Goal: Transaction & Acquisition: Purchase product/service

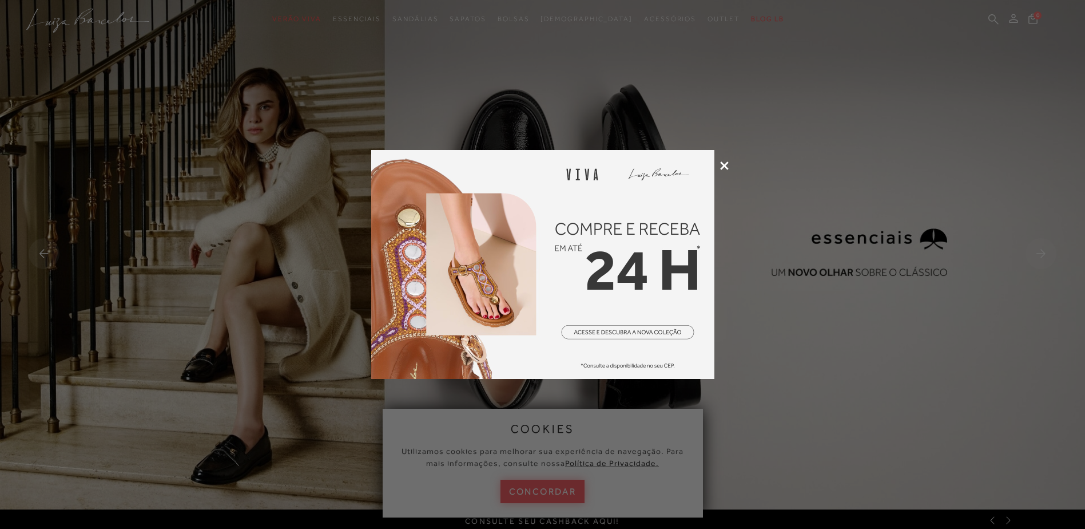
click at [723, 168] on icon at bounding box center [724, 165] width 9 height 9
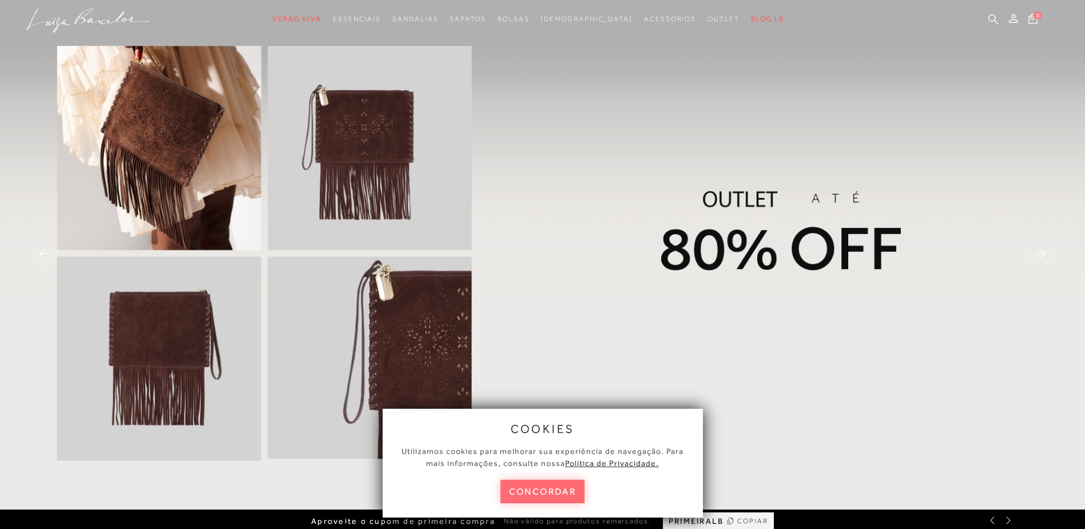
click at [548, 495] on button "concordar" at bounding box center [542, 490] width 85 height 23
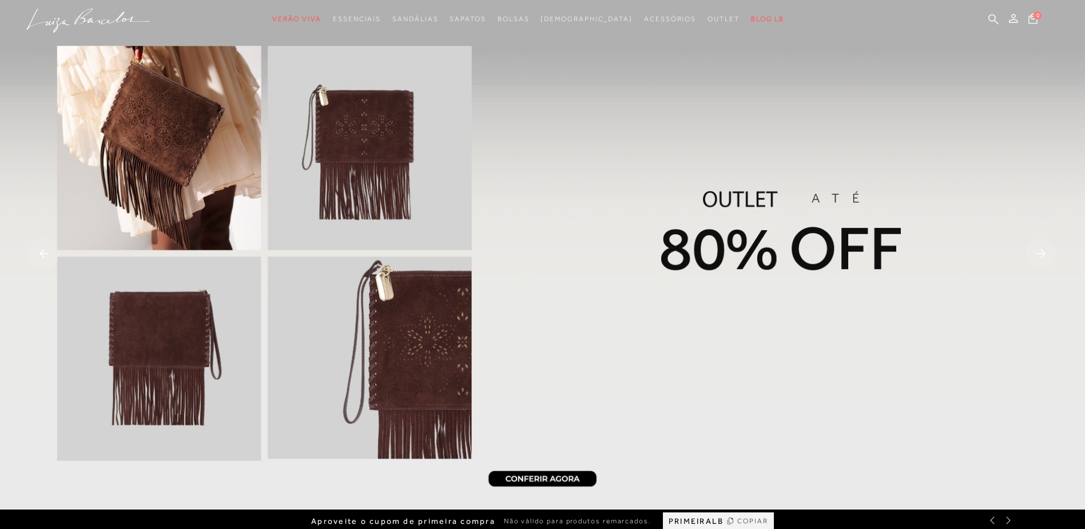
click at [761, 268] on img at bounding box center [542, 254] width 1085 height 509
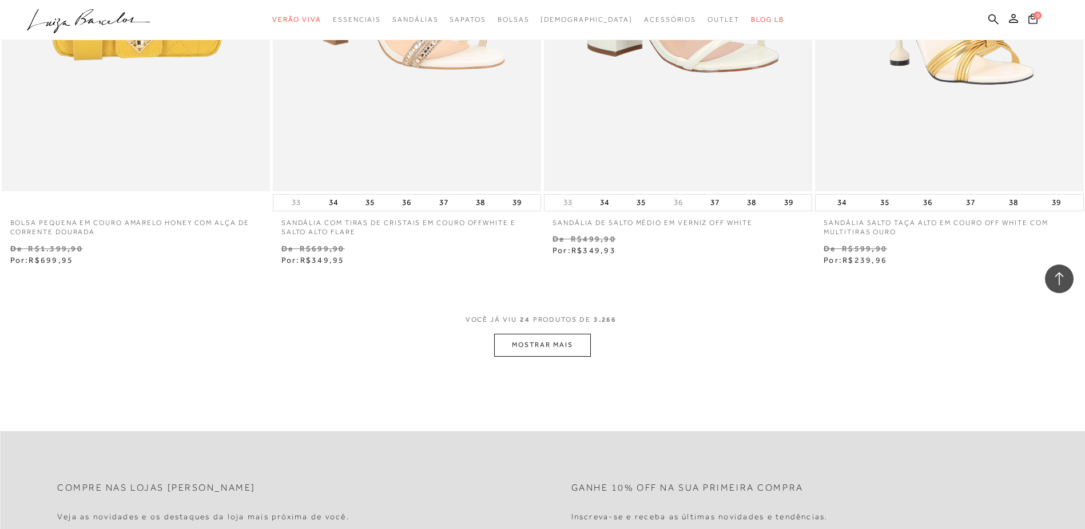
scroll to position [2746, 0]
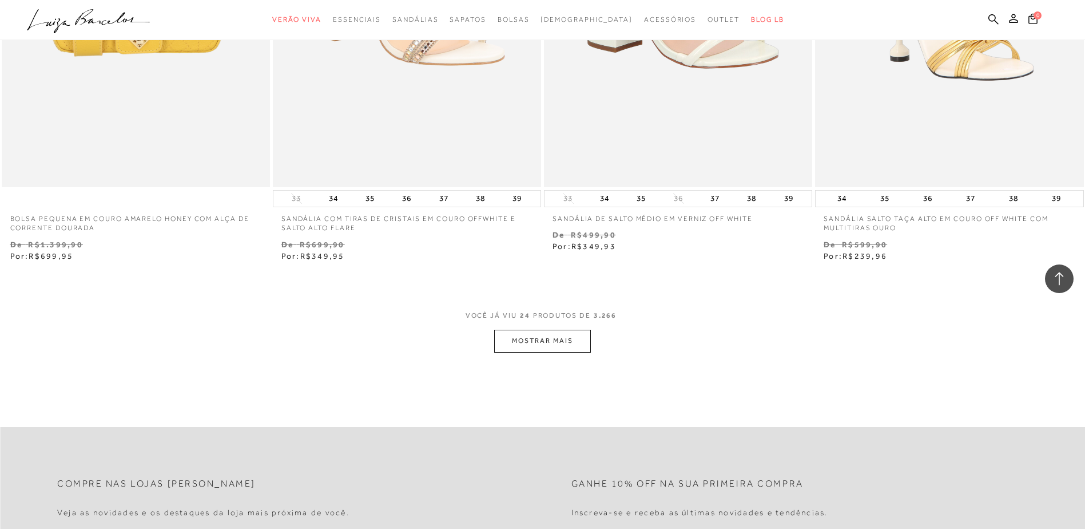
click at [559, 341] on button "MOSTRAR MAIS" at bounding box center [542, 340] width 96 height 22
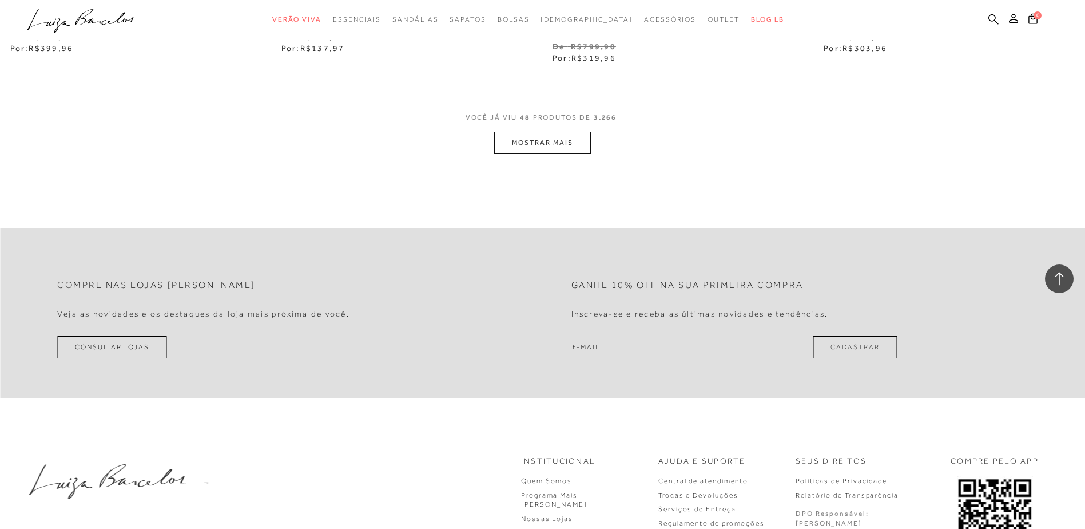
scroll to position [5892, 0]
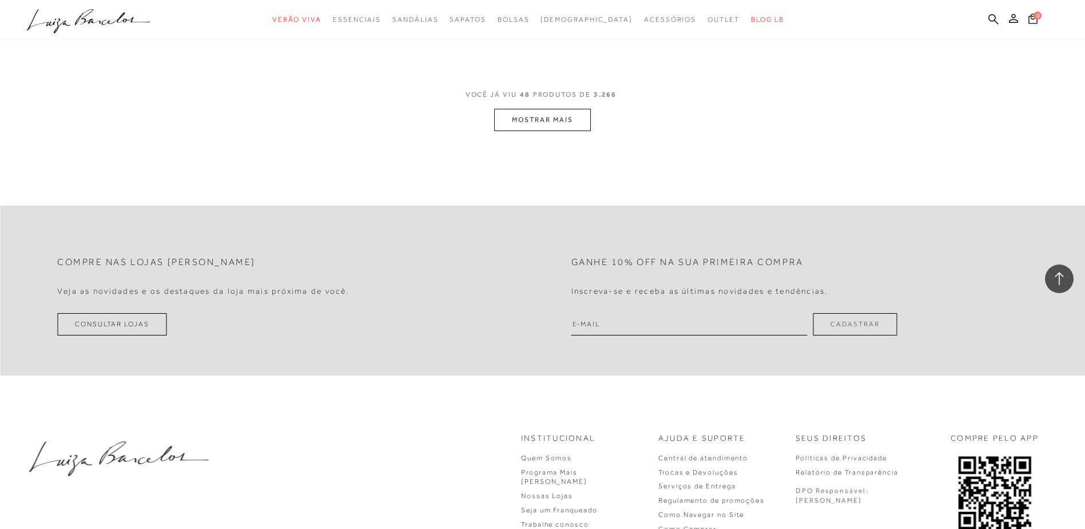
click at [534, 124] on button "MOSTRAR MAIS" at bounding box center [542, 120] width 96 height 22
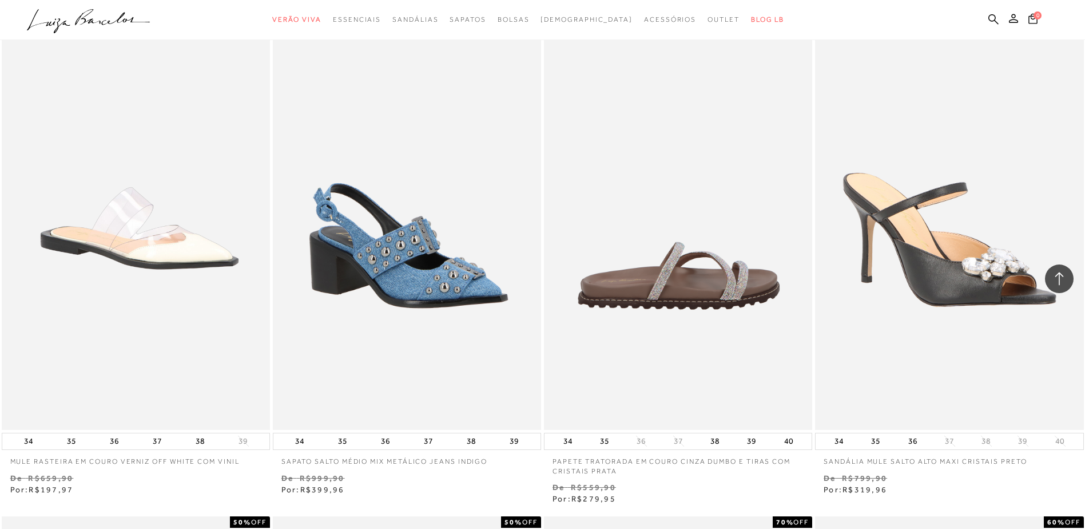
scroll to position [7379, 0]
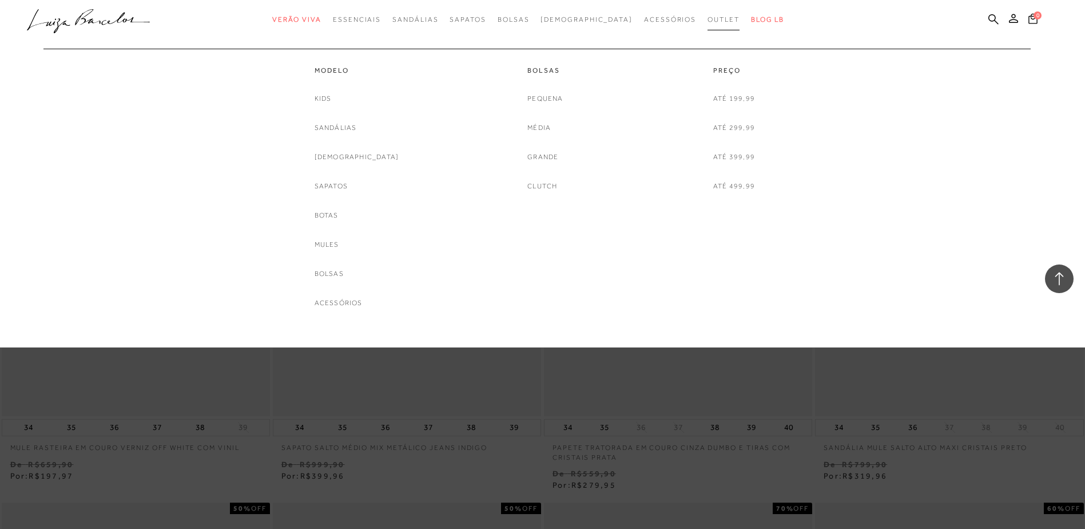
click at [708, 19] on span "Outlet" at bounding box center [724, 19] width 32 height 8
click at [349, 72] on link "Modelo" at bounding box center [357, 71] width 85 height 10
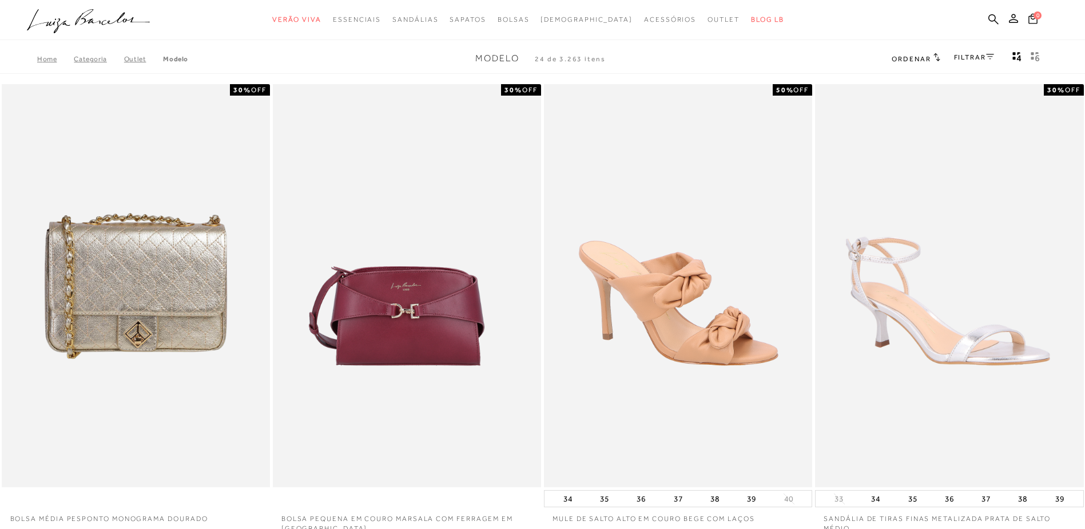
click at [963, 61] on link "FILTRAR" at bounding box center [974, 57] width 40 height 8
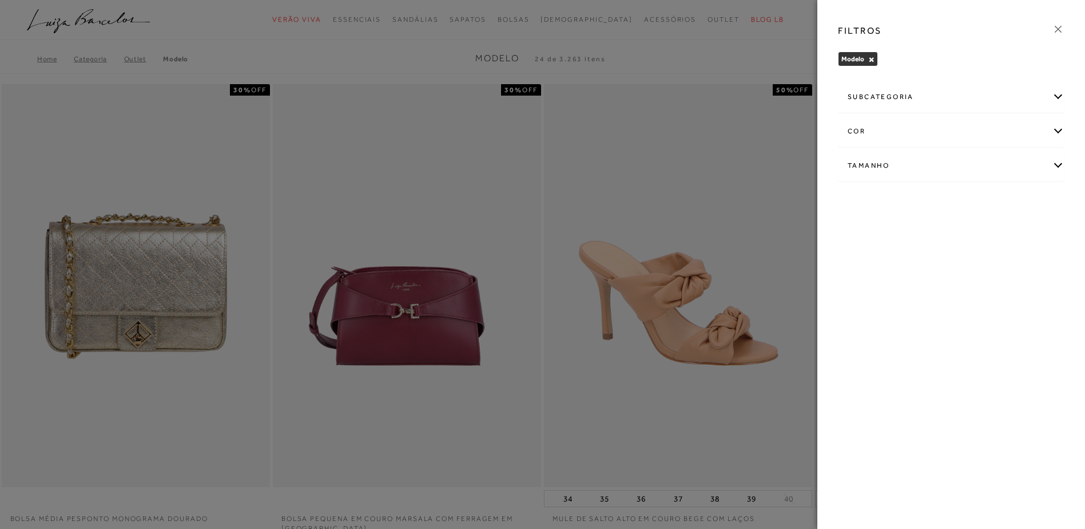
click at [923, 95] on div "subcategoria" at bounding box center [951, 97] width 225 height 30
click at [892, 223] on div "Tamanho" at bounding box center [951, 214] width 225 height 30
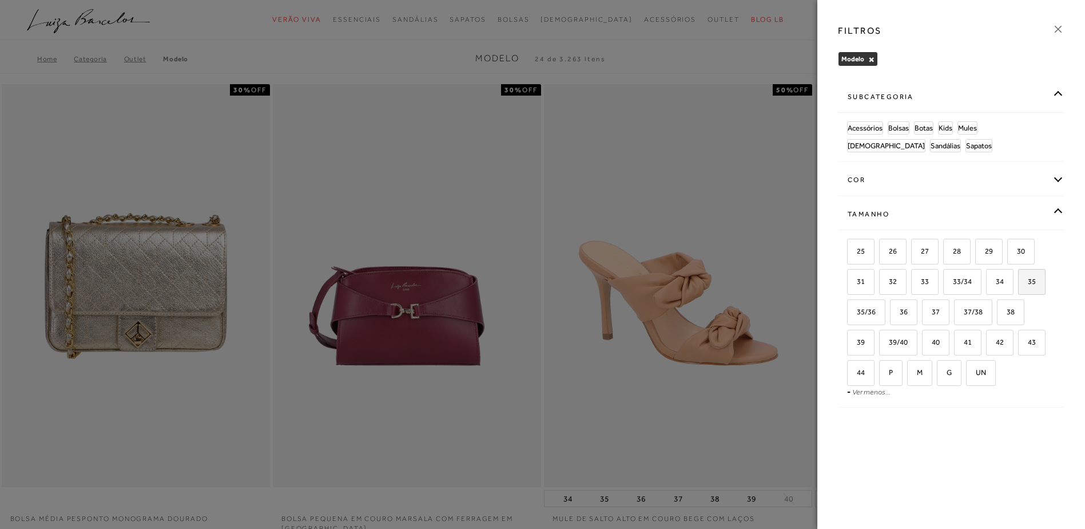
click at [1036, 285] on label "35" at bounding box center [1032, 281] width 26 height 25
click at [1028, 285] on input "35" at bounding box center [1021, 282] width 11 height 11
checkbox input "true"
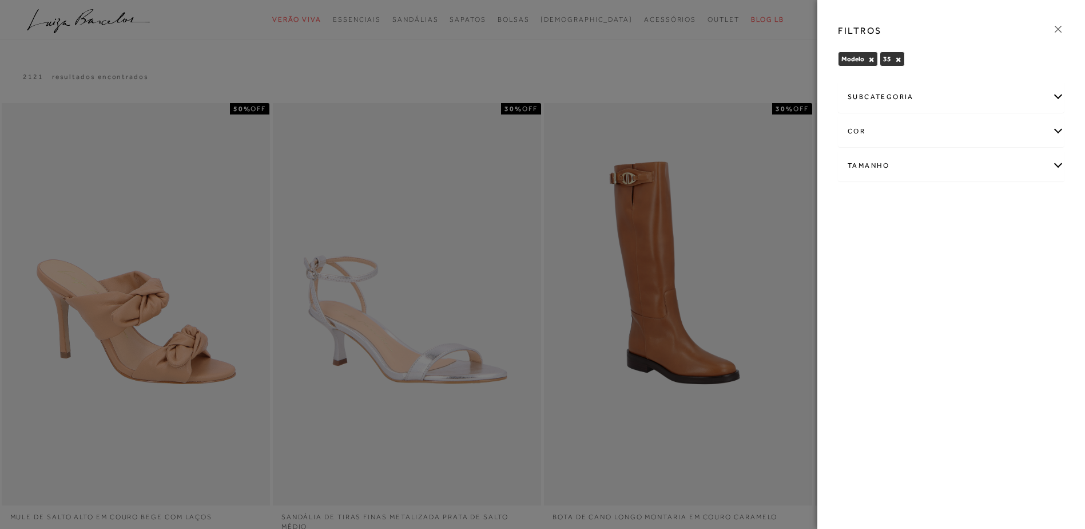
click at [883, 169] on div "Tamanho" at bounding box center [951, 165] width 225 height 30
click at [872, 262] on span "35/36" at bounding box center [861, 263] width 27 height 9
click at [857, 262] on input "35/36" at bounding box center [850, 264] width 11 height 11
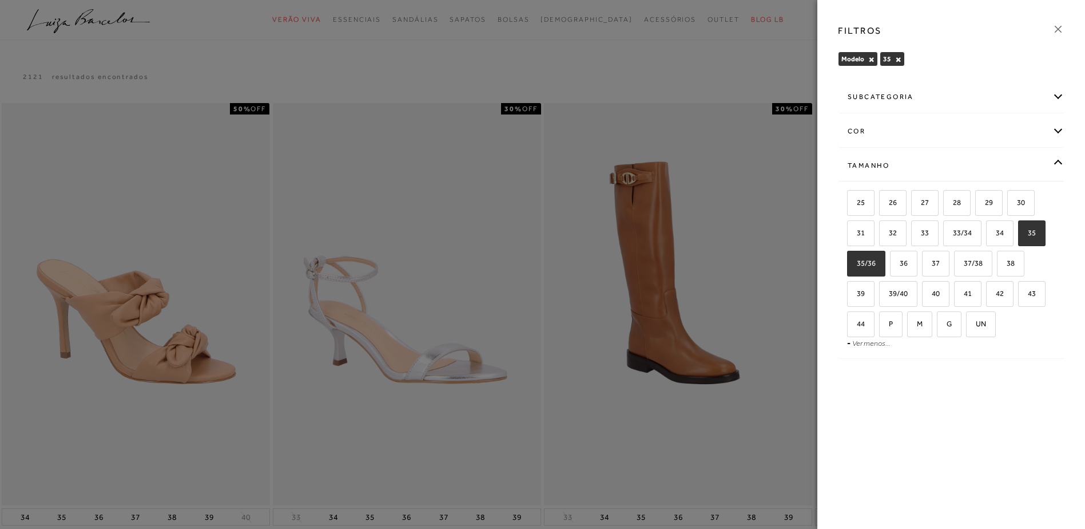
checkbox input "true"
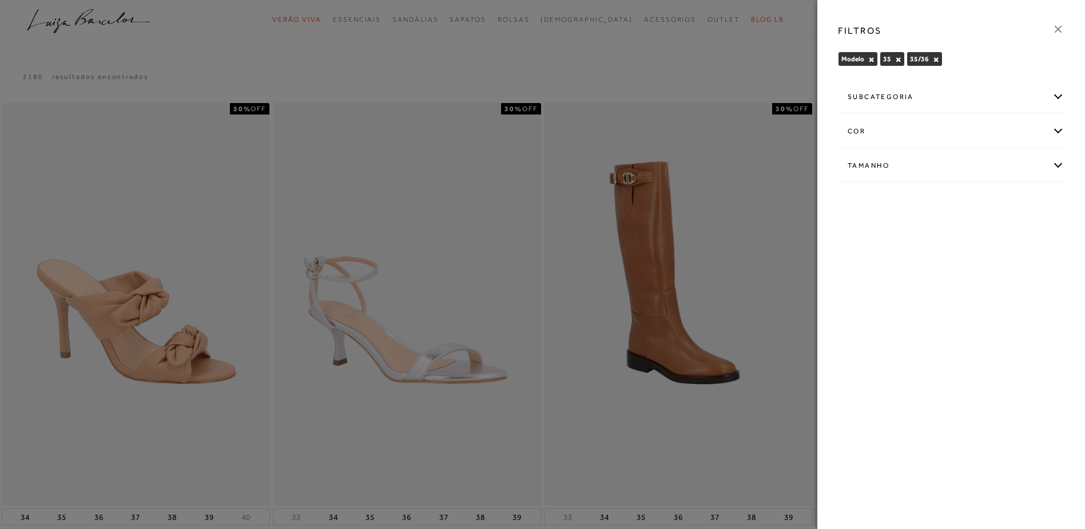
click at [899, 102] on div "subcategoria" at bounding box center [951, 97] width 225 height 30
click at [867, 208] on div "Tamanho" at bounding box center [951, 196] width 225 height 30
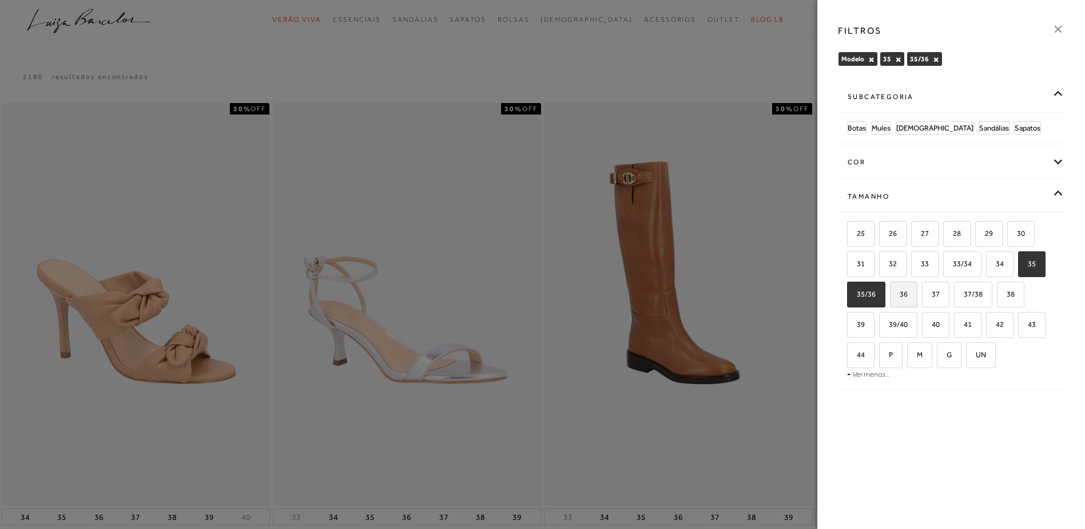
click at [908, 298] on label "36" at bounding box center [904, 294] width 26 height 25
click at [900, 298] on input "36" at bounding box center [893, 295] width 11 height 11
checkbox input "true"
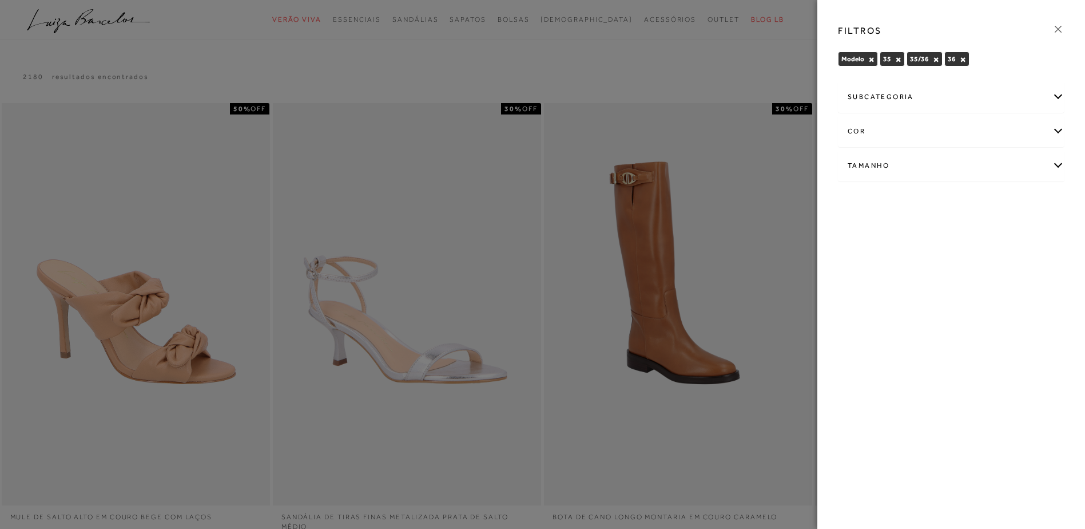
click at [1056, 28] on icon at bounding box center [1058, 29] width 13 height 13
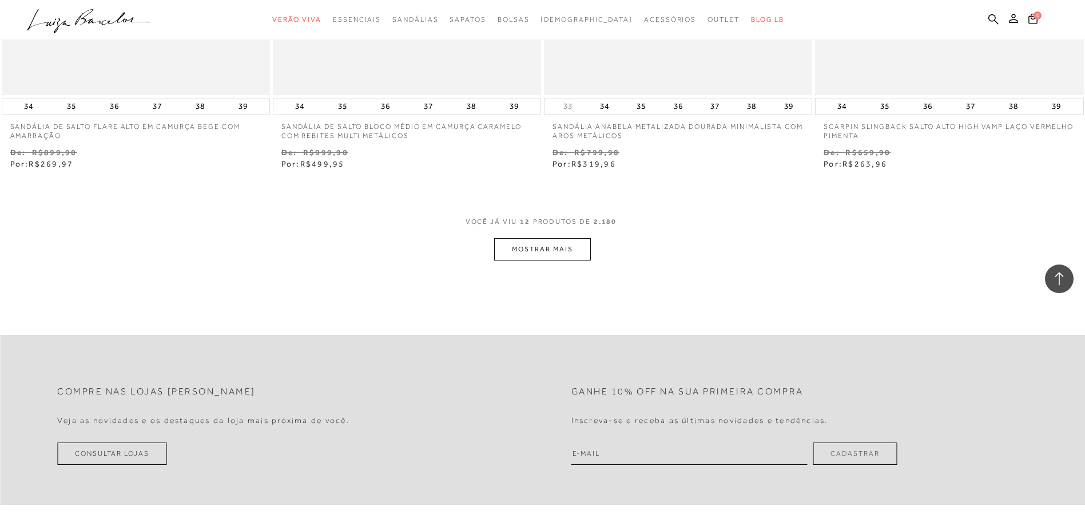
scroll to position [1430, 0]
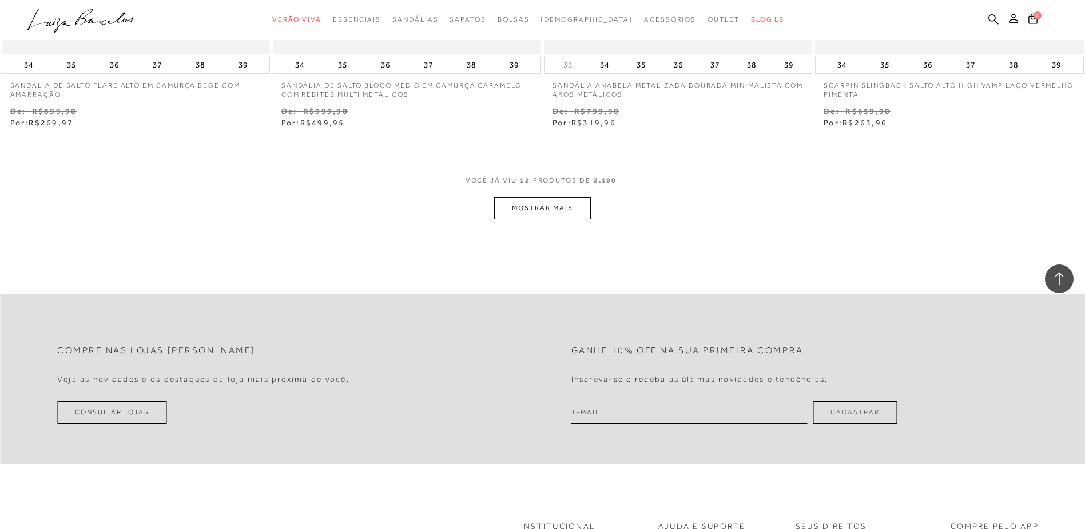
click at [550, 204] on button "MOSTRAR MAIS" at bounding box center [542, 208] width 96 height 22
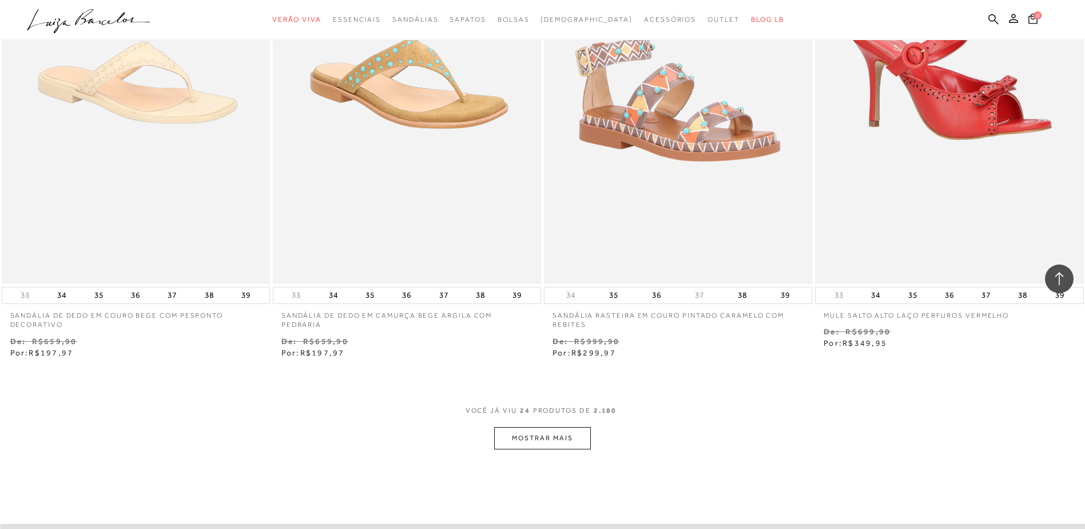
scroll to position [2688, 0]
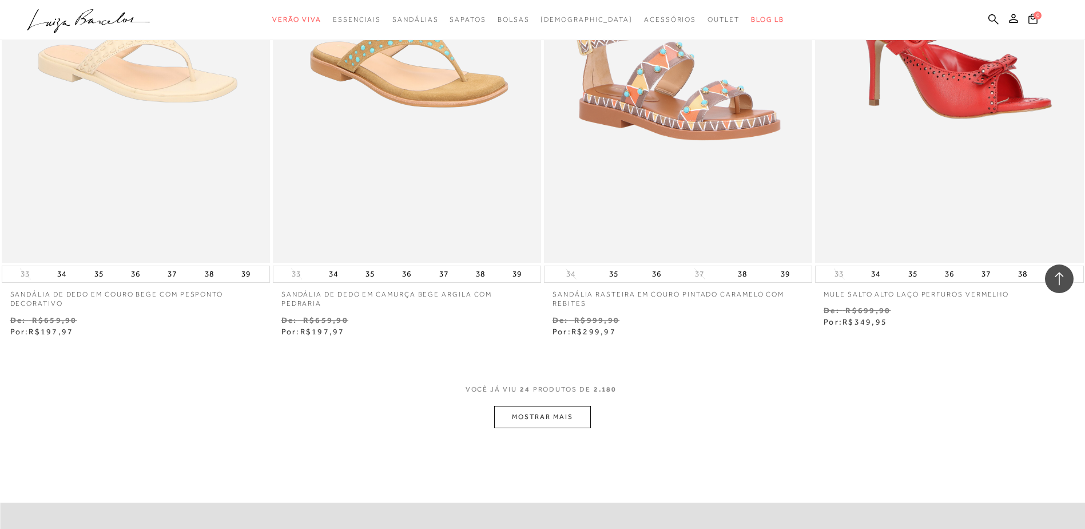
click at [524, 407] on button "MOSTRAR MAIS" at bounding box center [542, 417] width 96 height 22
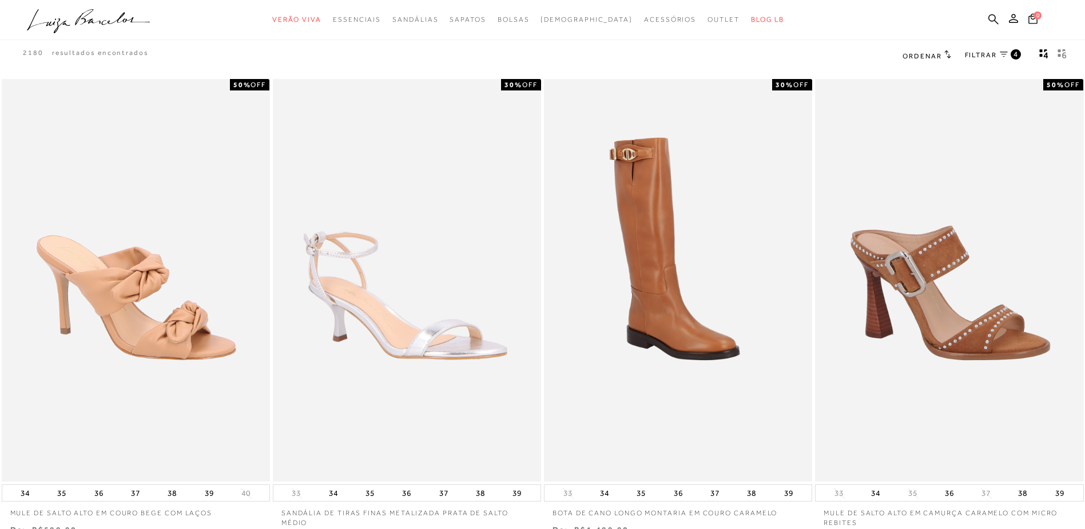
scroll to position [0, 0]
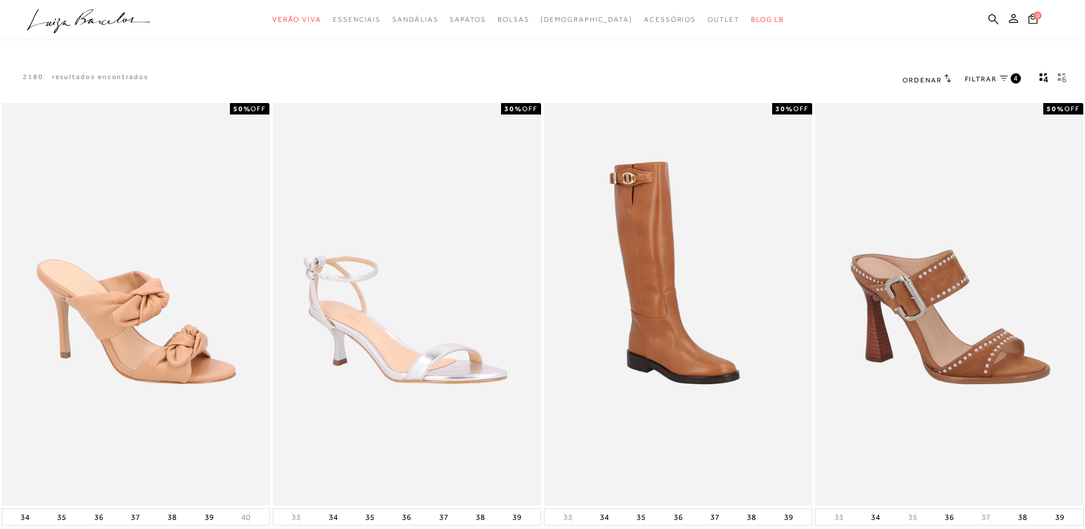
click at [984, 81] on span "FILTRAR" at bounding box center [981, 79] width 32 height 10
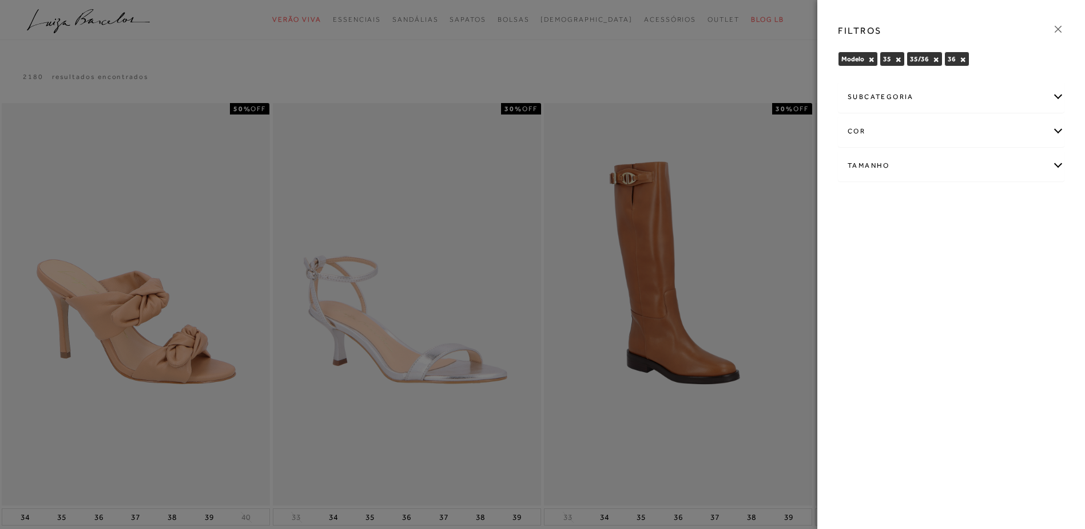
click at [1060, 27] on icon at bounding box center [1058, 29] width 13 height 13
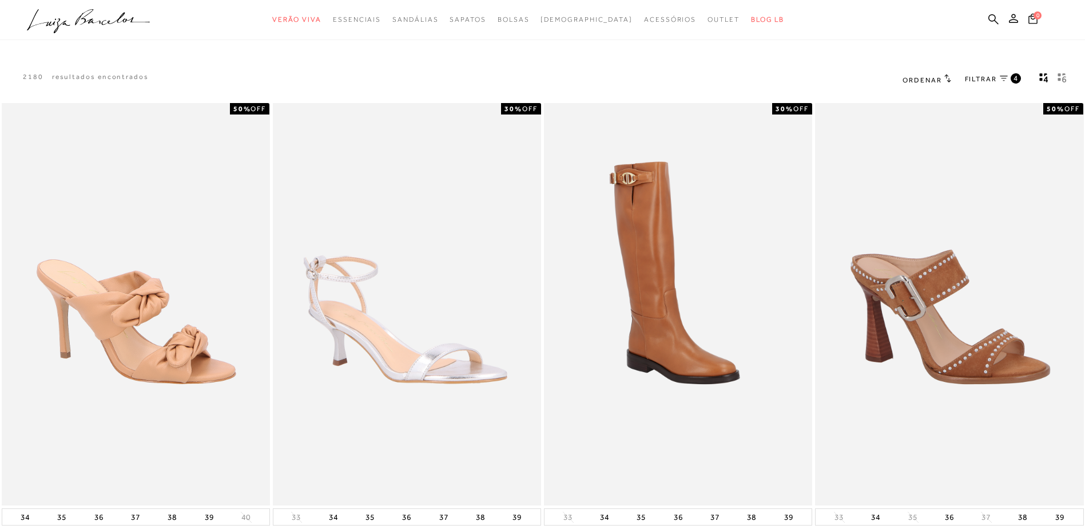
click at [928, 78] on span "Ordenar" at bounding box center [922, 80] width 39 height 8
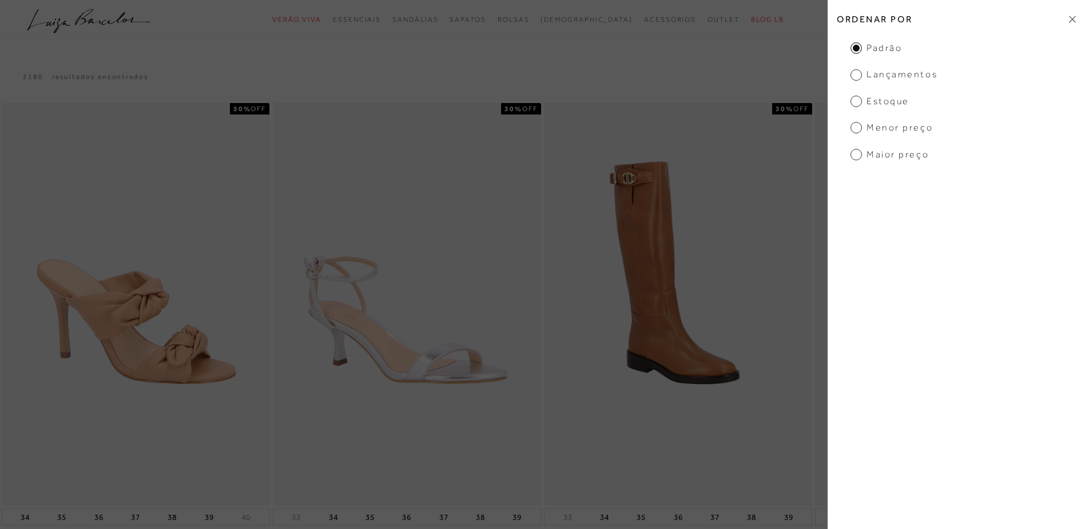
click at [855, 128] on span "Menor Preço" at bounding box center [892, 127] width 82 height 13
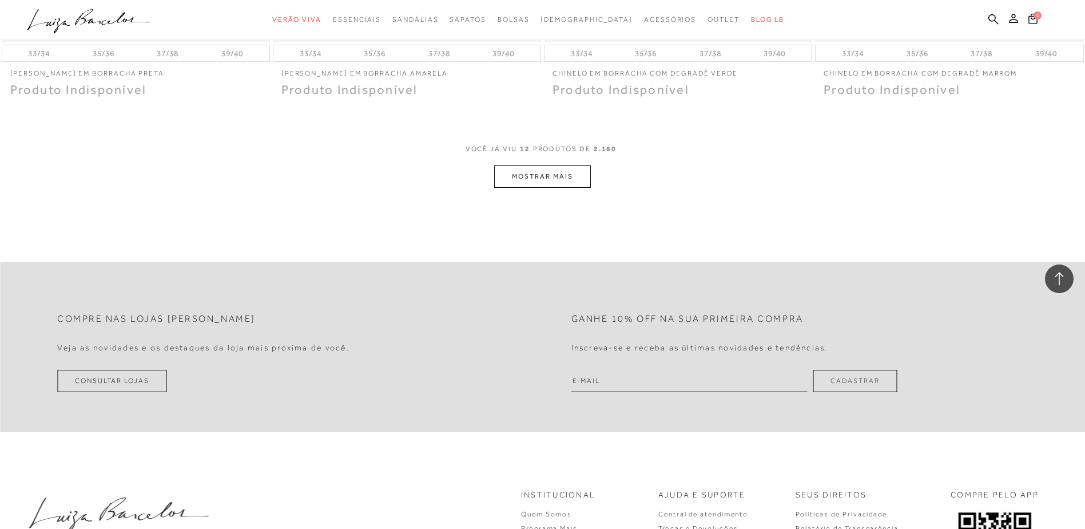
scroll to position [1507, 0]
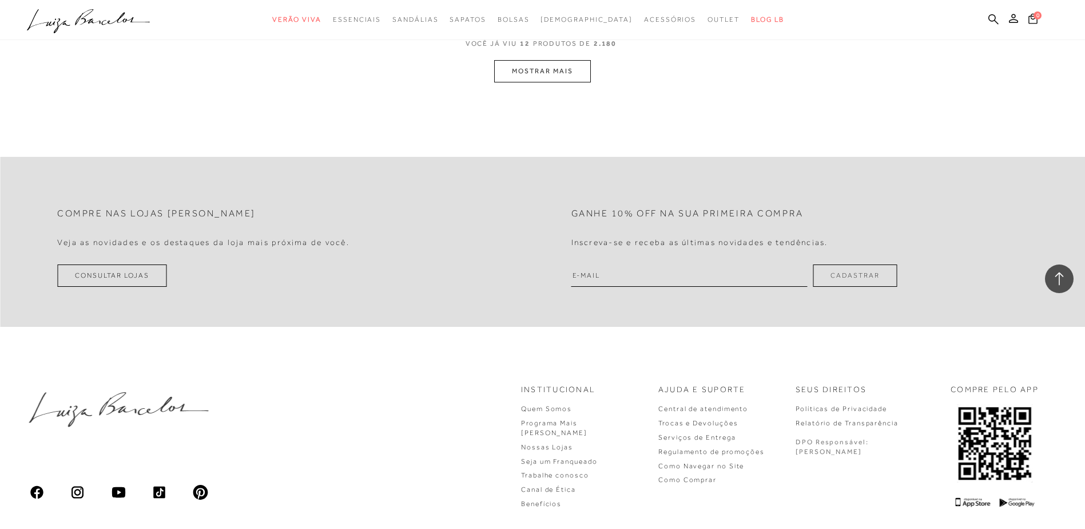
click at [558, 80] on button "MOSTRAR MAIS" at bounding box center [542, 71] width 96 height 22
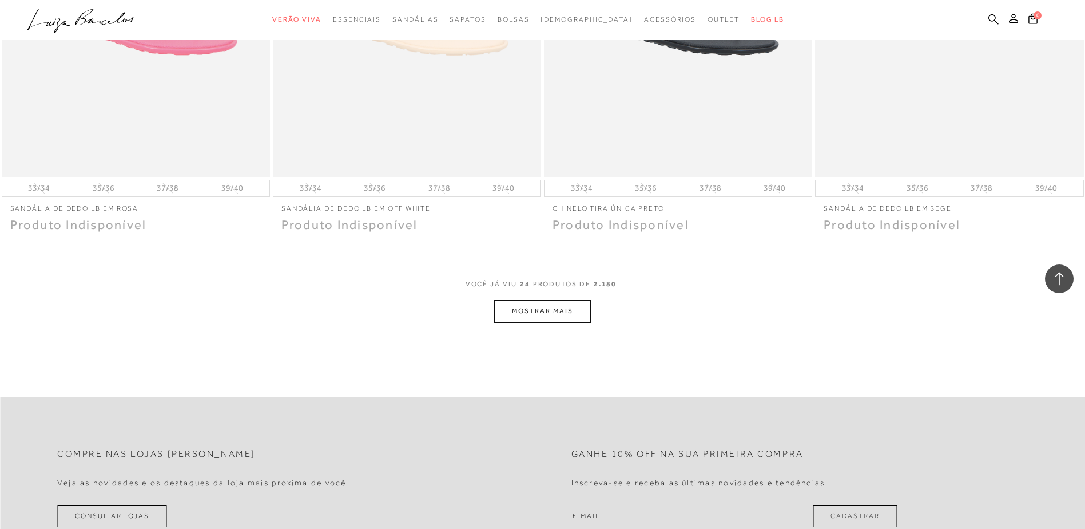
scroll to position [2693, 0]
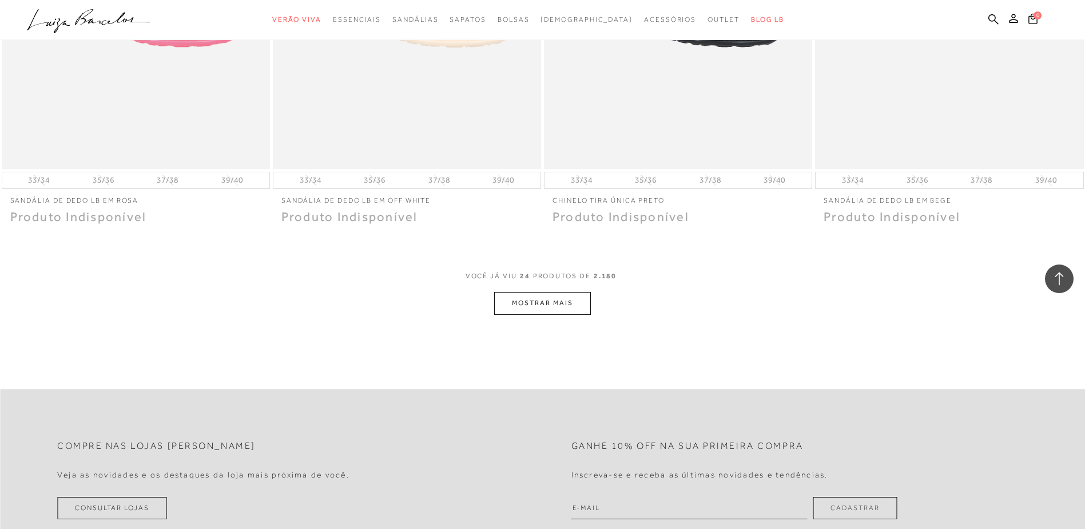
click at [575, 311] on button "MOSTRAR MAIS" at bounding box center [542, 303] width 96 height 22
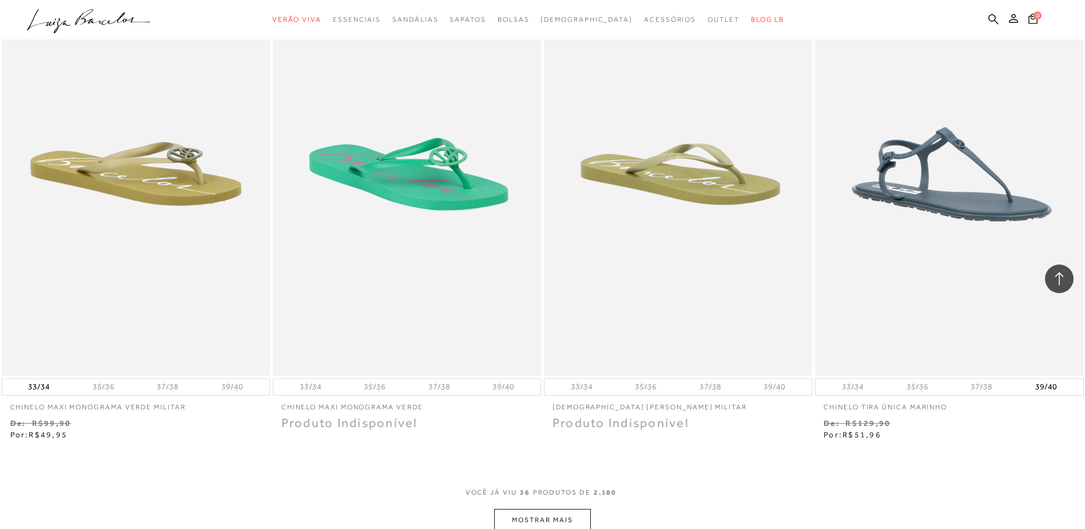
scroll to position [4066, 0]
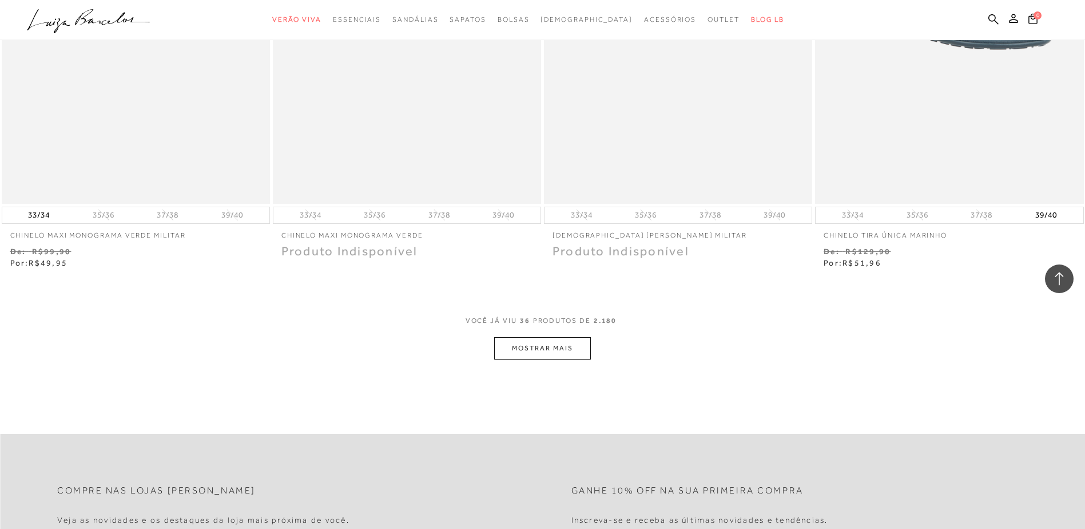
click at [562, 348] on button "MOSTRAR MAIS" at bounding box center [542, 348] width 96 height 22
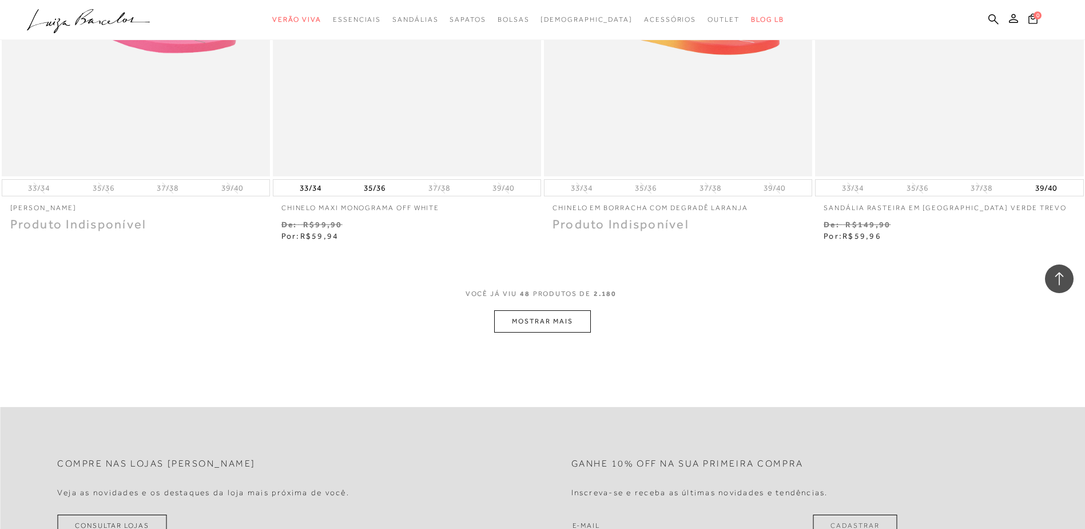
scroll to position [5553, 0]
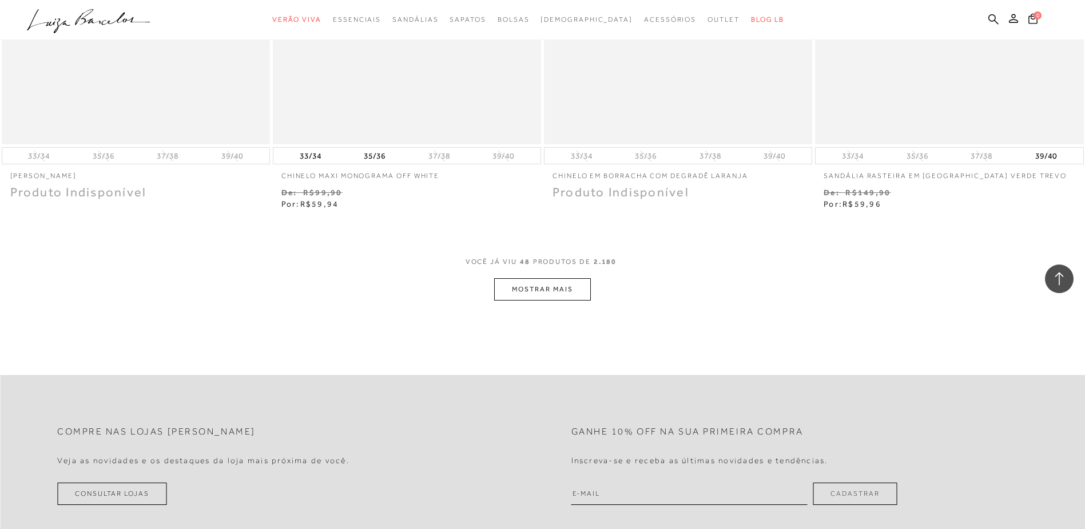
click at [574, 296] on button "MOSTRAR MAIS" at bounding box center [542, 289] width 96 height 22
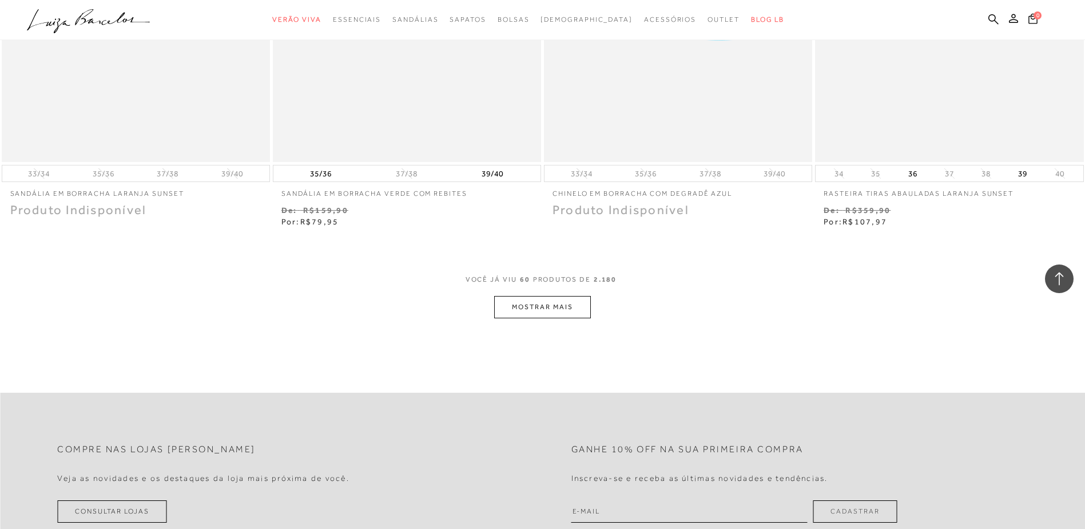
scroll to position [6983, 0]
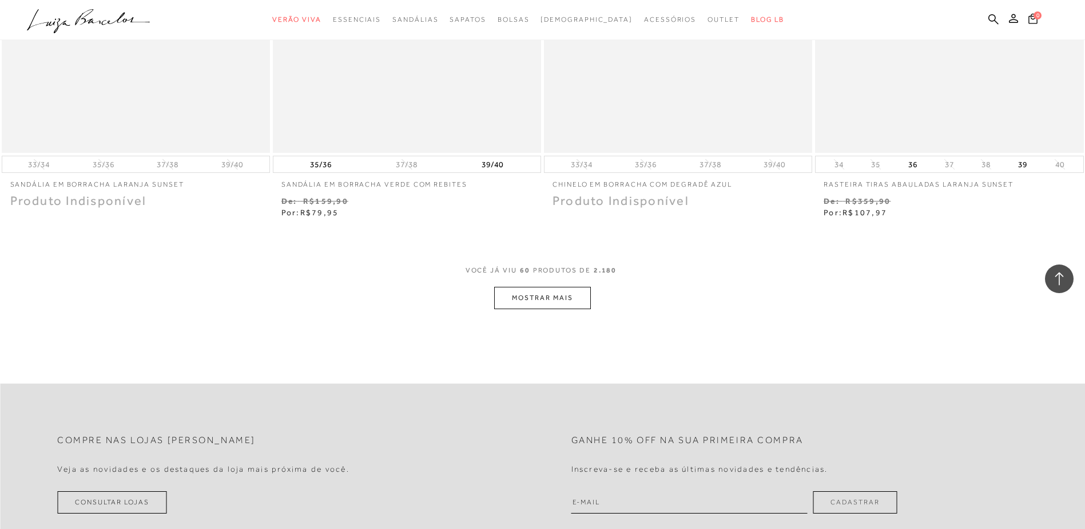
click at [573, 295] on button "MOSTRAR MAIS" at bounding box center [542, 298] width 96 height 22
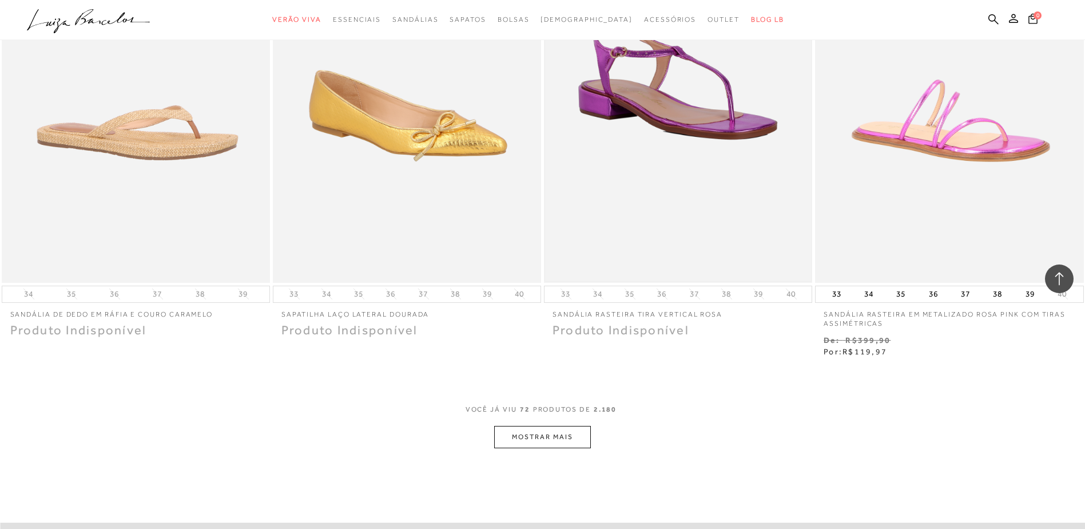
scroll to position [8560, 0]
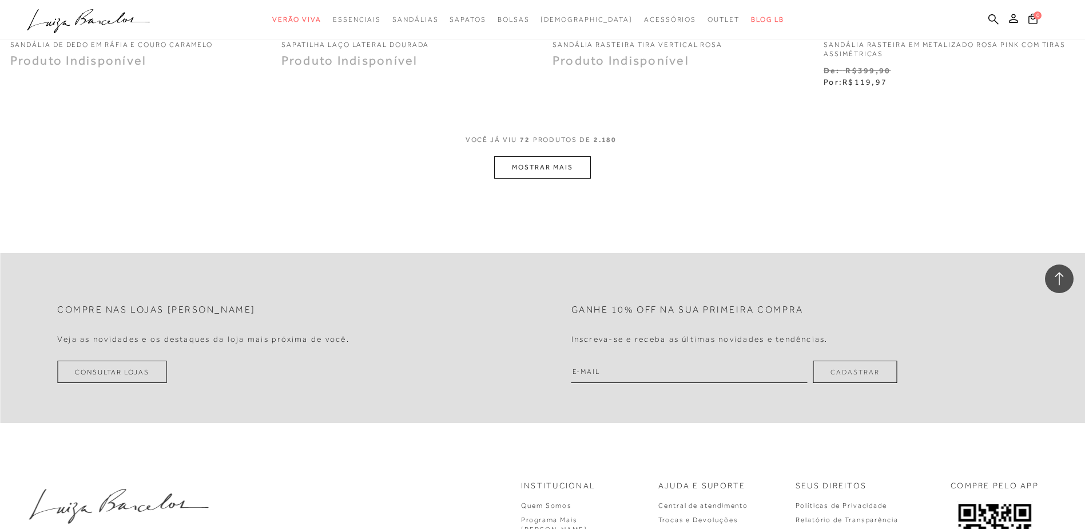
click at [558, 164] on button "MOSTRAR MAIS" at bounding box center [542, 167] width 96 height 22
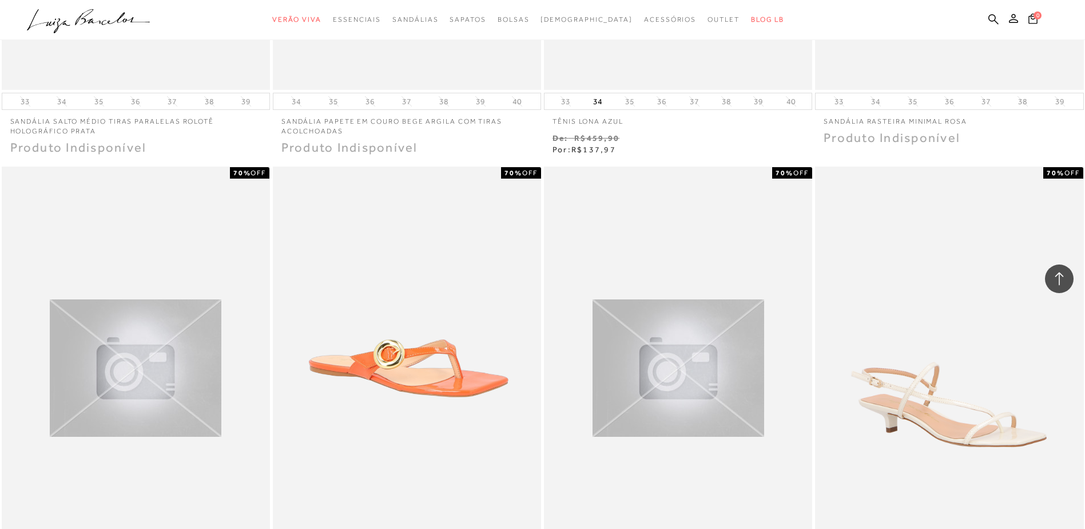
scroll to position [9476, 0]
